Goal: Transaction & Acquisition: Purchase product/service

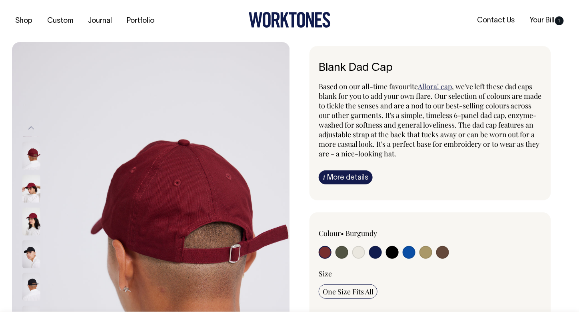
click at [341, 250] on input "radio" at bounding box center [341, 252] width 13 height 13
radio input "true"
select select "Olive"
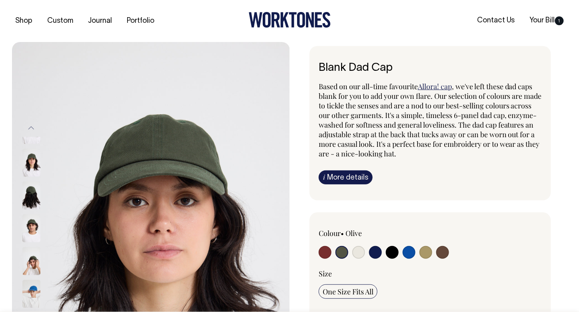
click at [425, 252] on input "radio" at bounding box center [425, 252] width 13 height 13
radio input "true"
select select "Washed Khaki"
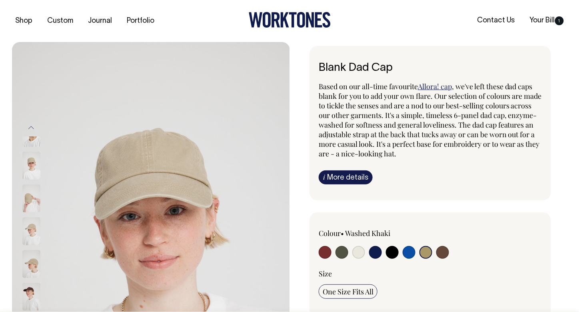
click at [441, 250] on input "radio" at bounding box center [442, 252] width 13 height 13
radio input "true"
select select "Espresso"
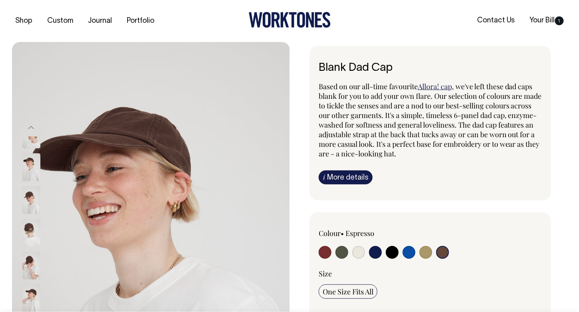
click at [342, 250] on input "radio" at bounding box center [341, 252] width 13 height 13
radio input "true"
select select "Olive"
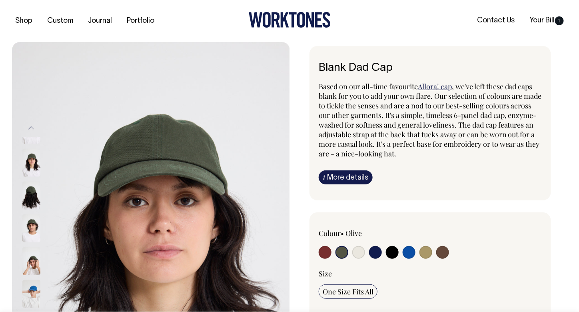
click at [30, 280] on img at bounding box center [31, 294] width 18 height 28
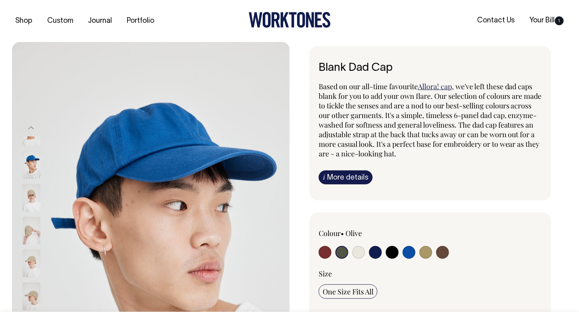
click at [29, 282] on img at bounding box center [31, 296] width 18 height 28
